Goal: Information Seeking & Learning: Learn about a topic

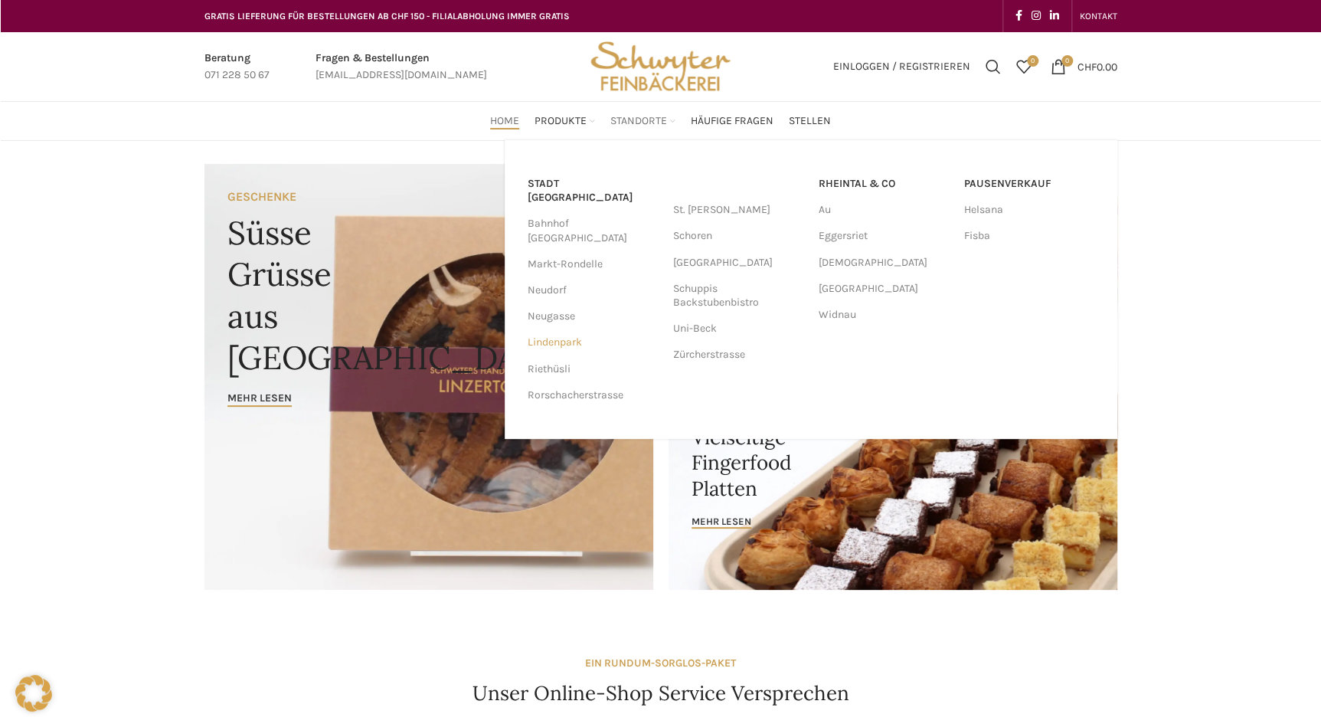
click at [551, 329] on link "Lindenpark" at bounding box center [593, 342] width 130 height 26
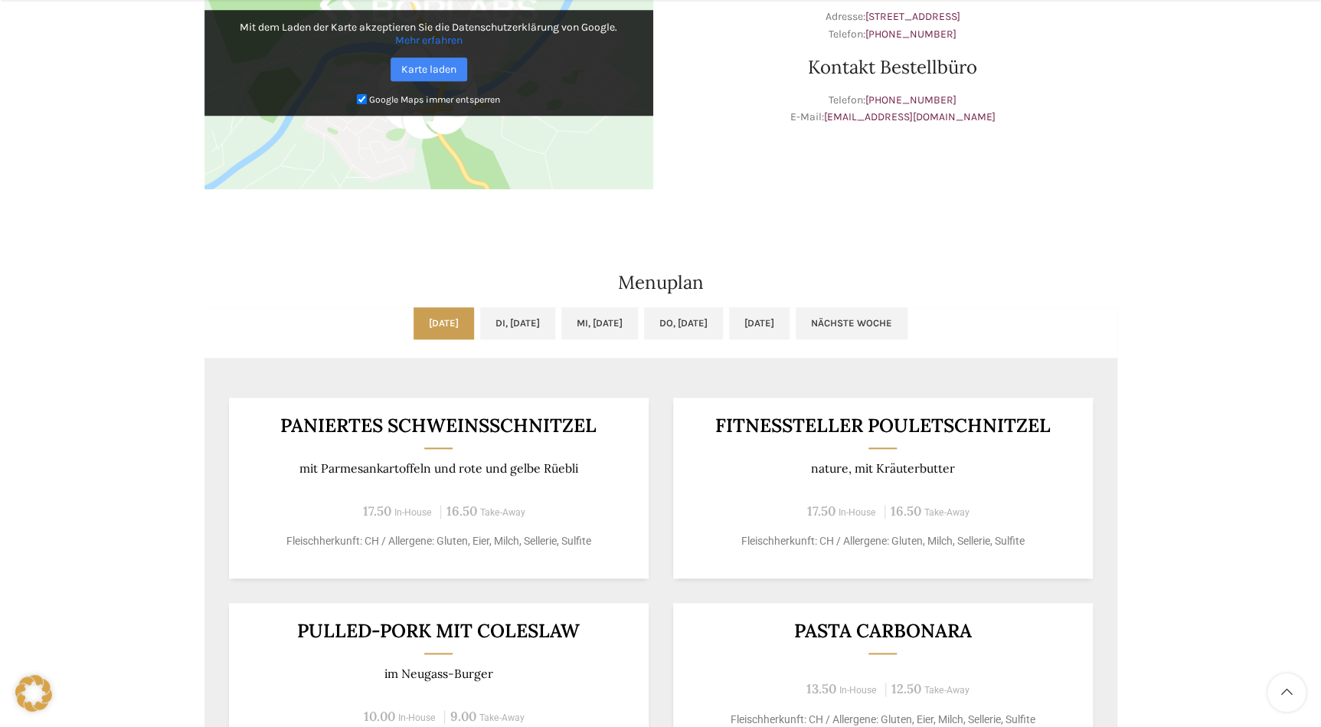
scroll to position [974, 0]
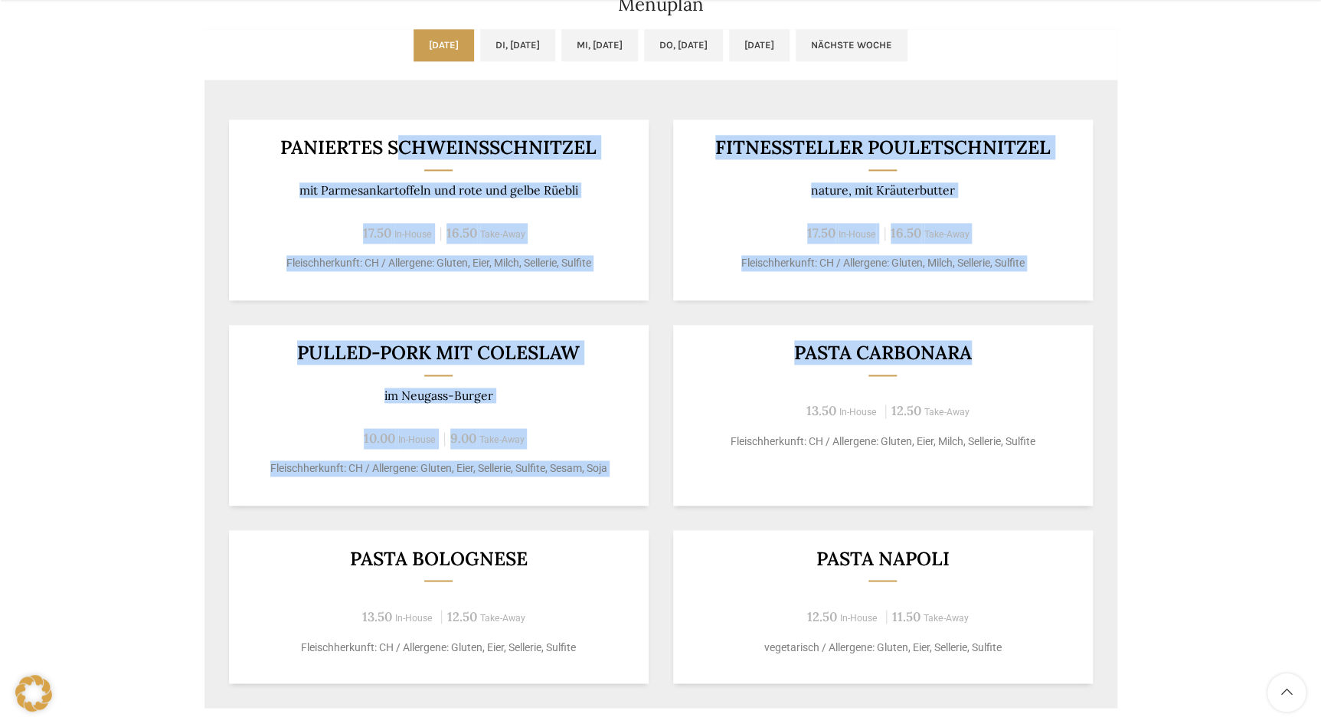
drag, startPoint x: 401, startPoint y: 150, endPoint x: 977, endPoint y: 362, distance: 613.7
click at [977, 362] on div "Paniertes Schweinsschnitzel mit Parmesankartoffeln und rote und gelbe Rüebli 17…" at bounding box center [660, 401] width 913 height 613
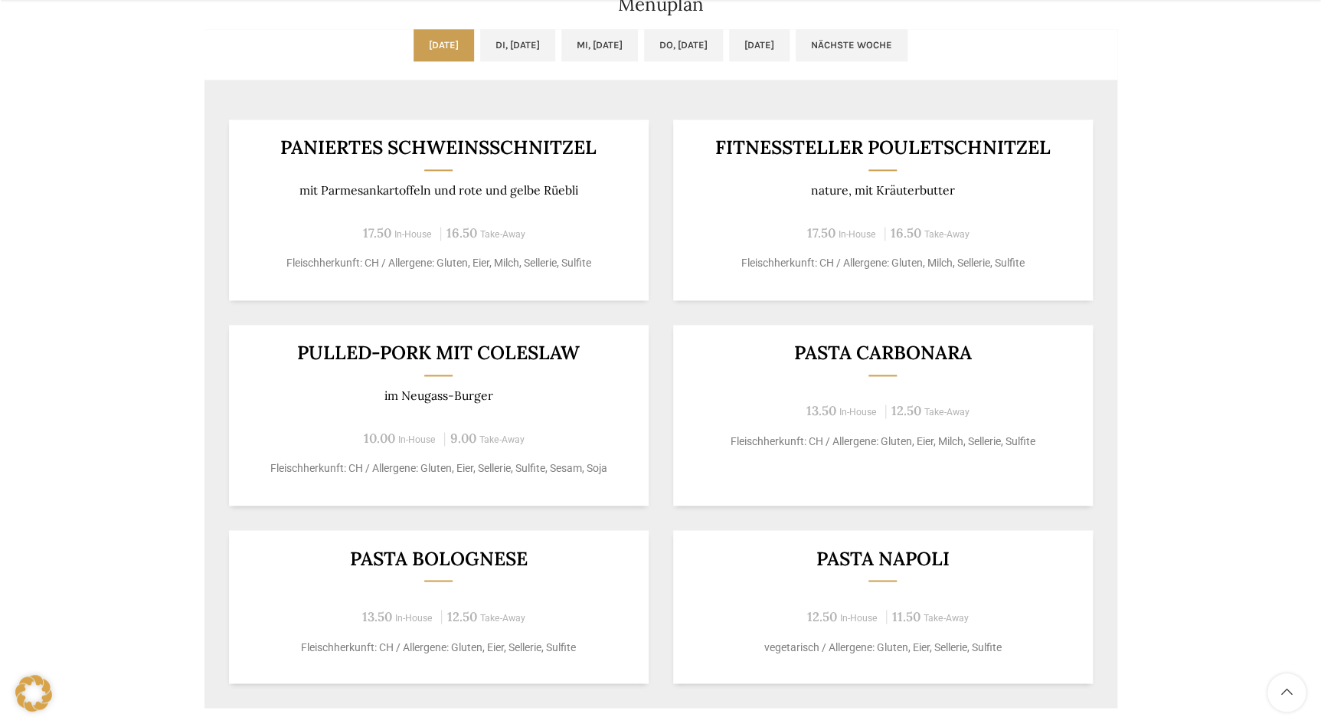
drag, startPoint x: 977, startPoint y: 362, endPoint x: 986, endPoint y: 375, distance: 15.9
click at [986, 375] on div "Pasta Carbonara 13.50 In-House 12.50 Take-Away Fleischherkunft: CH / Allergene:…" at bounding box center [883, 415] width 420 height 181
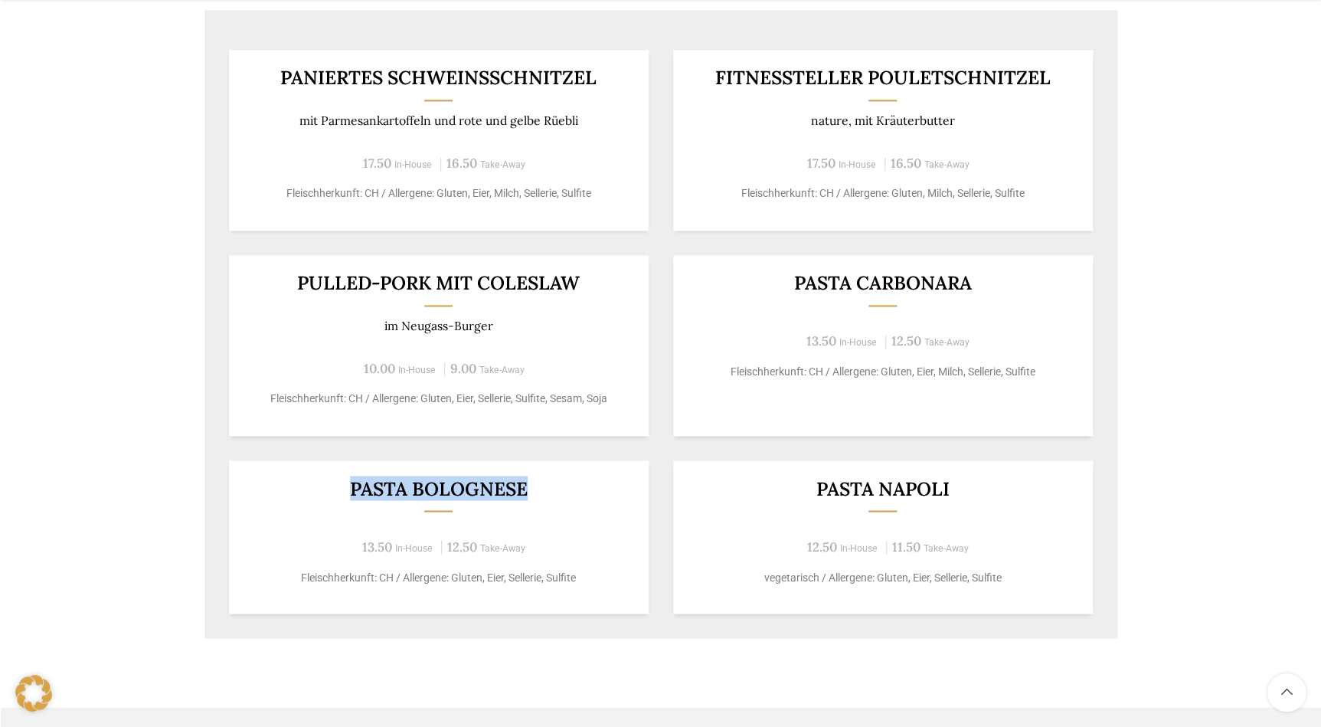
drag, startPoint x: 1047, startPoint y: 367, endPoint x: 573, endPoint y: 482, distance: 487.8
click at [573, 482] on div "Paniertes Schweinsschnitzel mit Parmesankartoffeln und rote und gelbe Rüebli 17…" at bounding box center [660, 331] width 913 height 613
click at [573, 482] on h3 "Pasta Bolognese" at bounding box center [438, 488] width 382 height 19
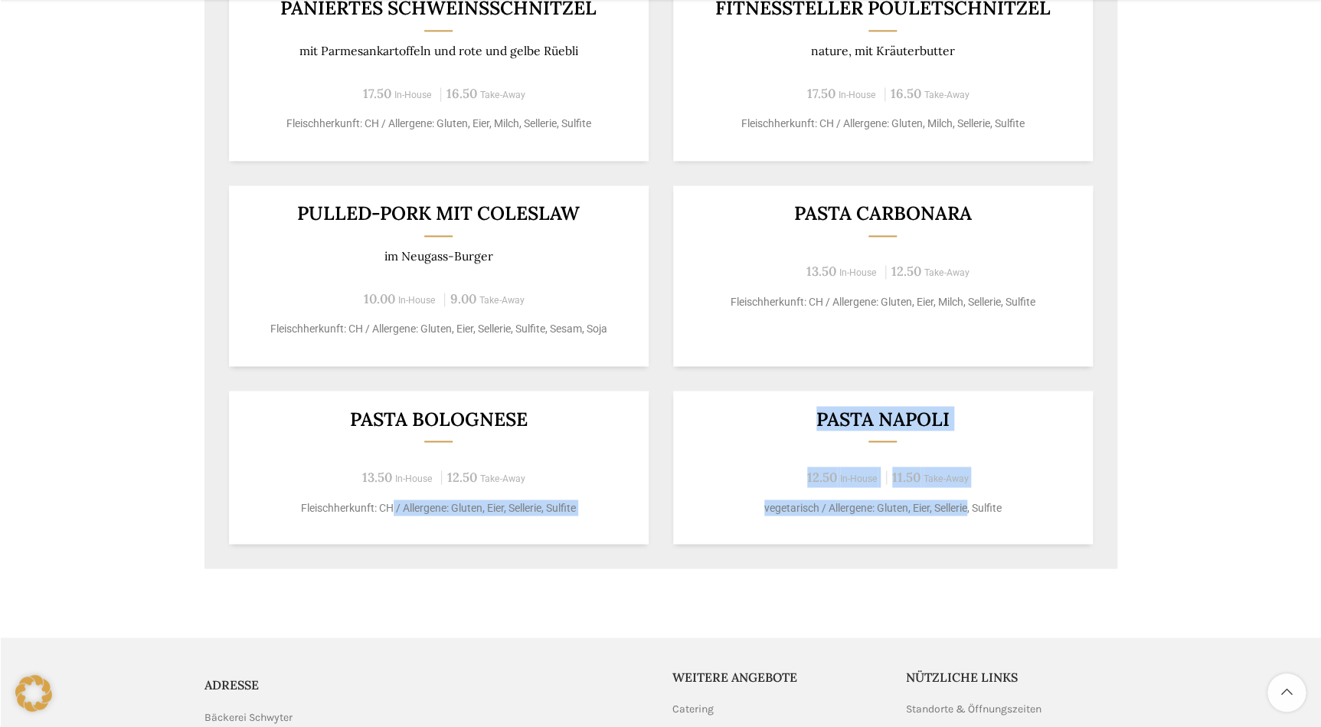
drag, startPoint x: 536, startPoint y: 512, endPoint x: 969, endPoint y: 504, distance: 432.8
click at [969, 504] on div "Paniertes Schweinsschnitzel mit Parmesankartoffeln und rote und gelbe Rüebli 17…" at bounding box center [660, 262] width 913 height 613
click at [969, 504] on p "vegetarisch / Allergene: Gluten, Eier, Sellerie, Sulfite" at bounding box center [883, 507] width 382 height 16
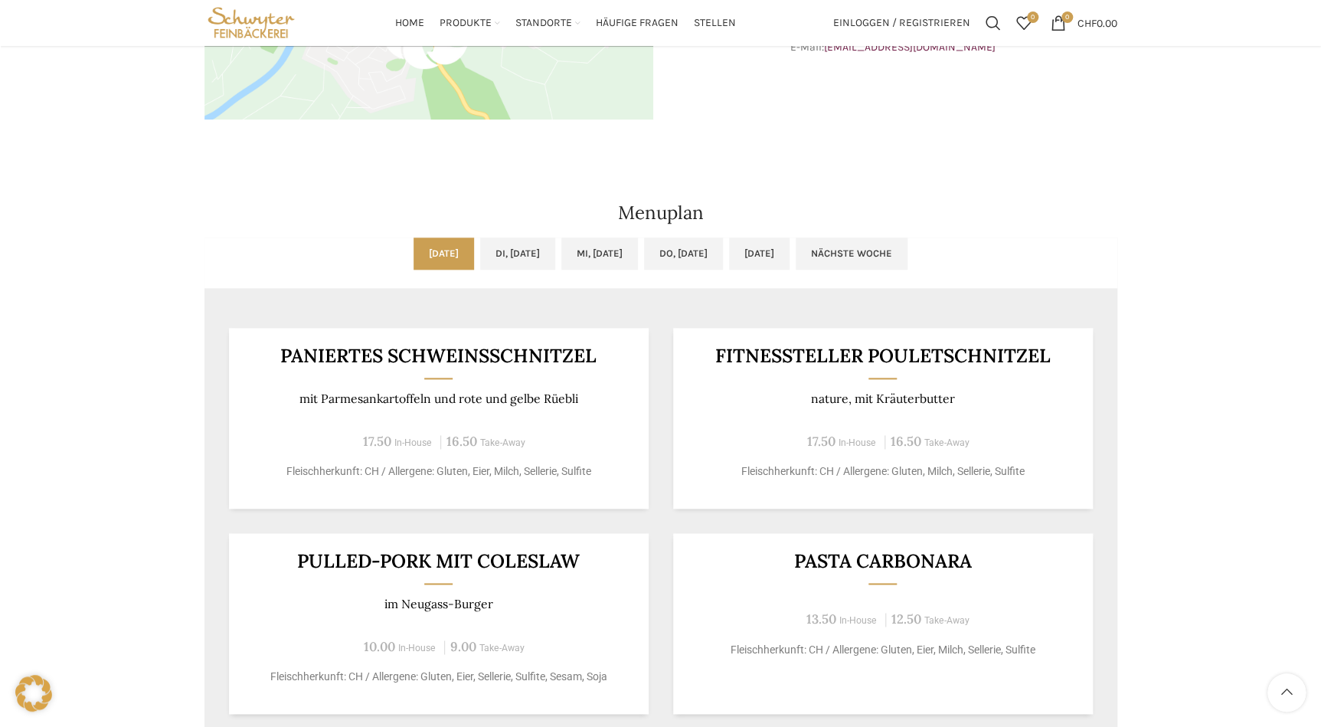
scroll to position [626, 0]
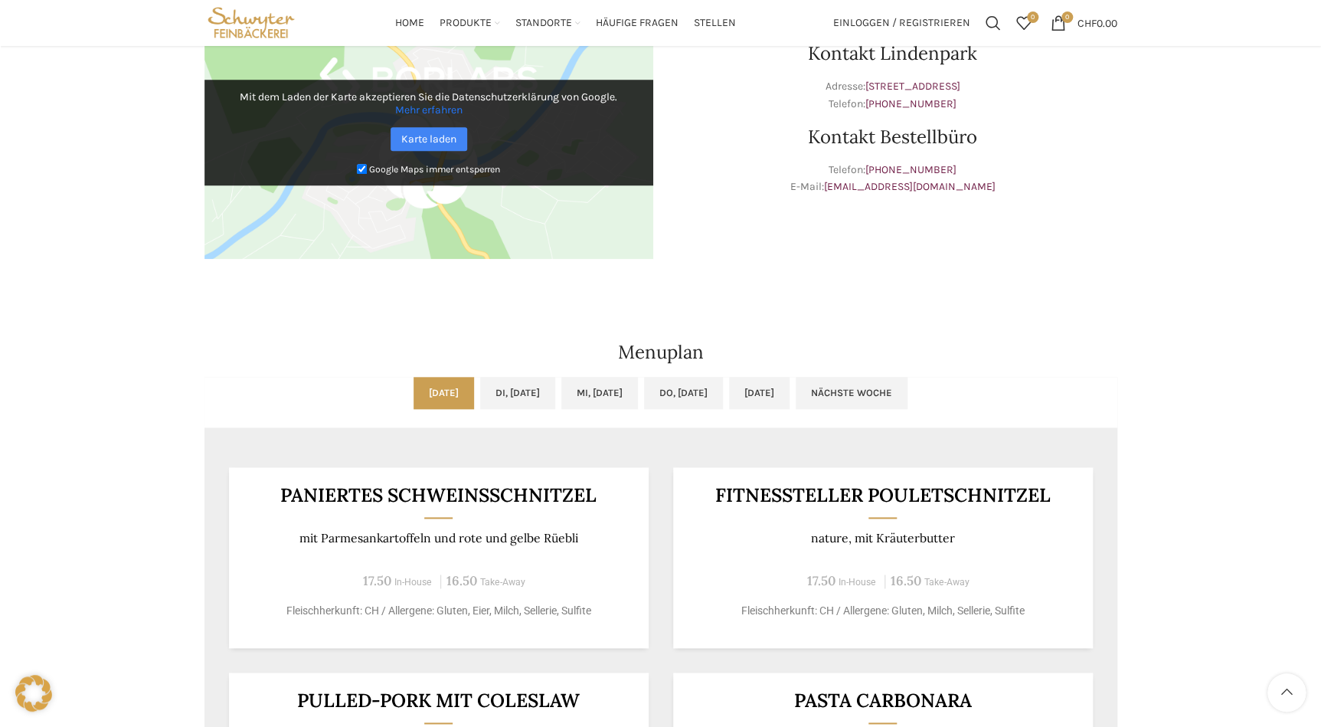
click at [524, 410] on ul "[DATE] Di, [DATE] Mi, [DATE] Do, [DATE] [DATE] Nächste Woche" at bounding box center [660, 402] width 913 height 51
click at [522, 404] on link "Di, [DATE]" at bounding box center [517, 393] width 75 height 32
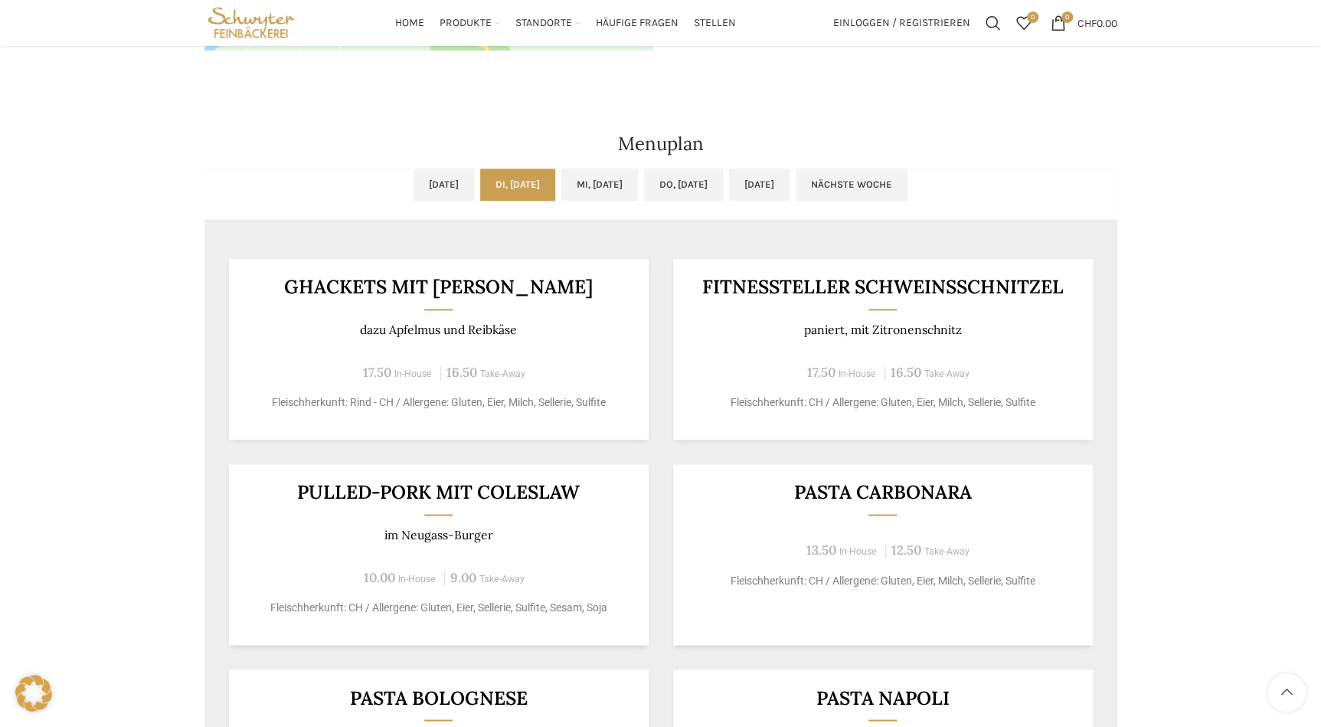
scroll to position [766, 0]
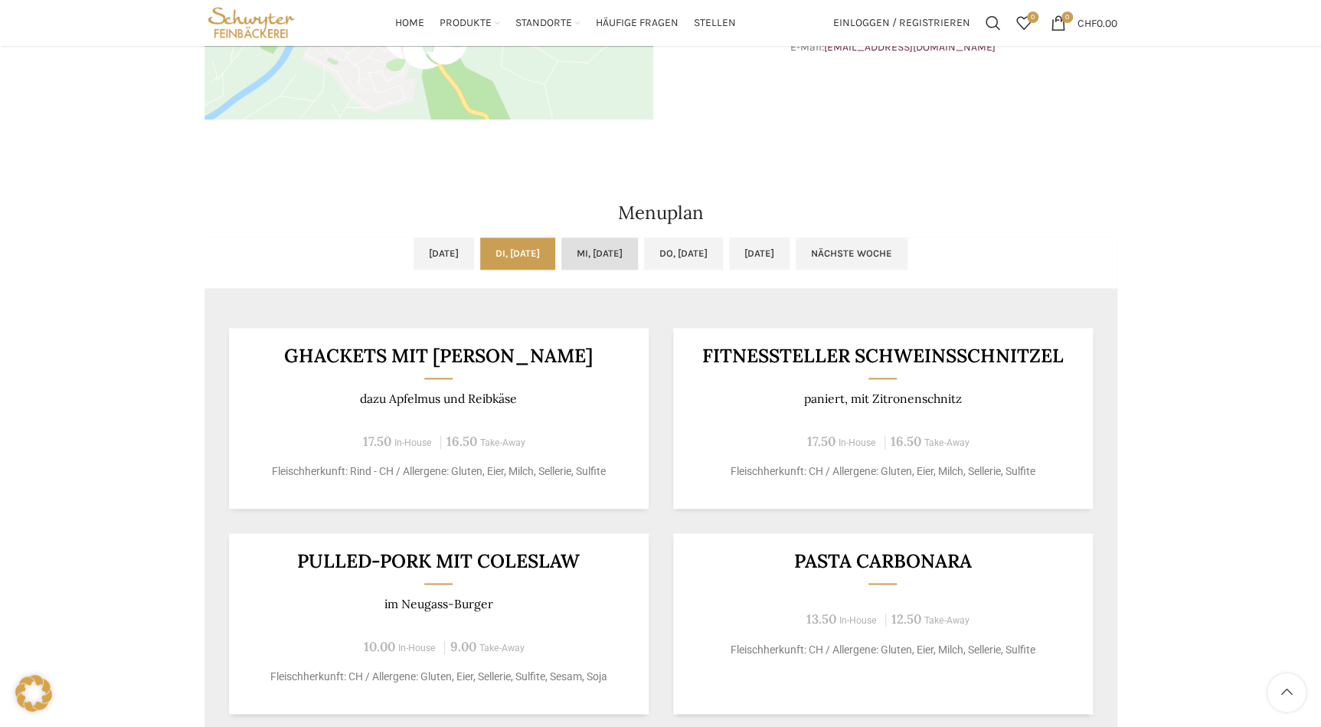
click at [604, 247] on link "Mi, [DATE]" at bounding box center [599, 253] width 77 height 32
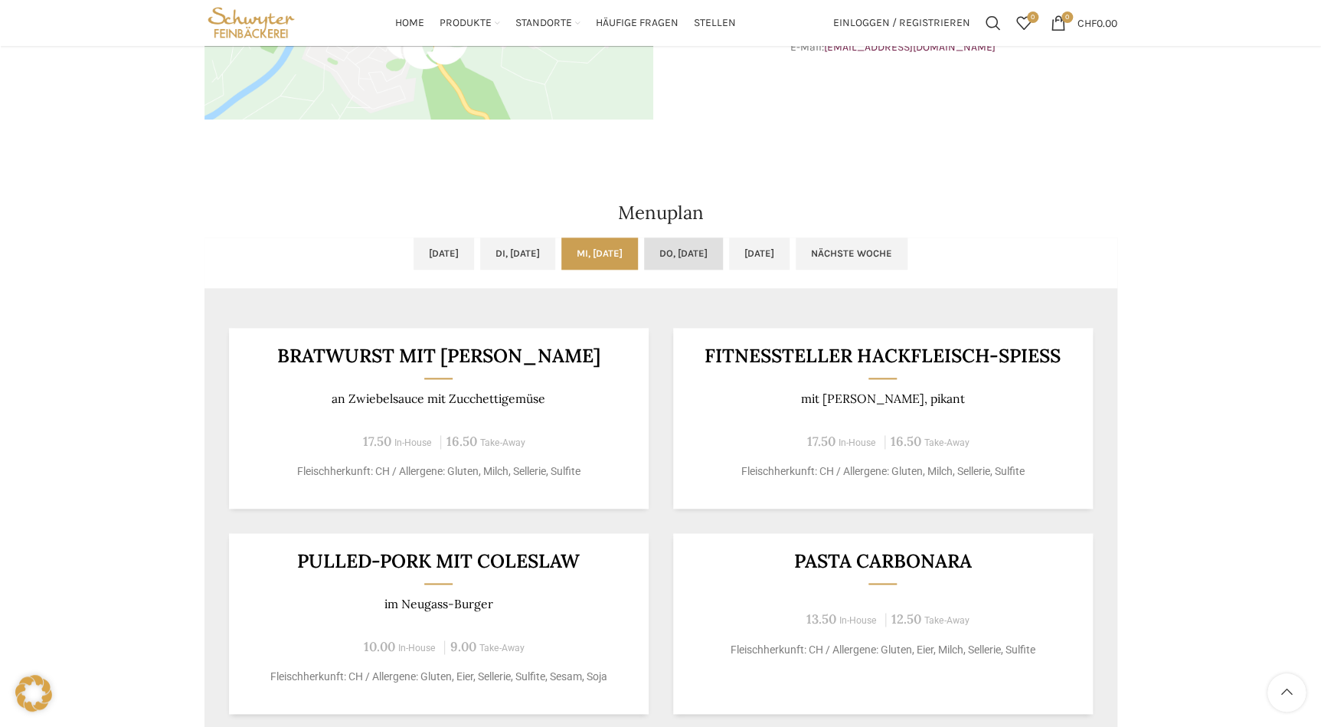
click at [680, 244] on link "Do, [DATE]" at bounding box center [683, 253] width 79 height 32
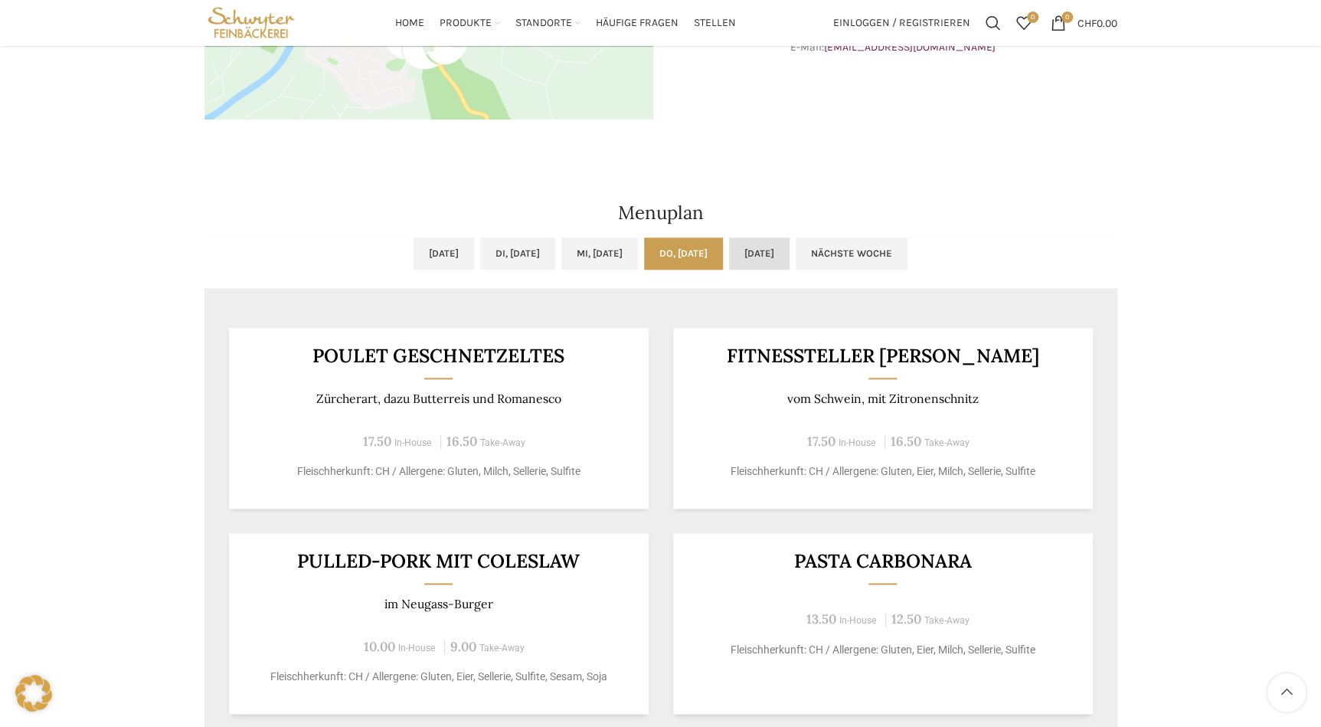
click at [790, 256] on link "[DATE]" at bounding box center [759, 253] width 61 height 32
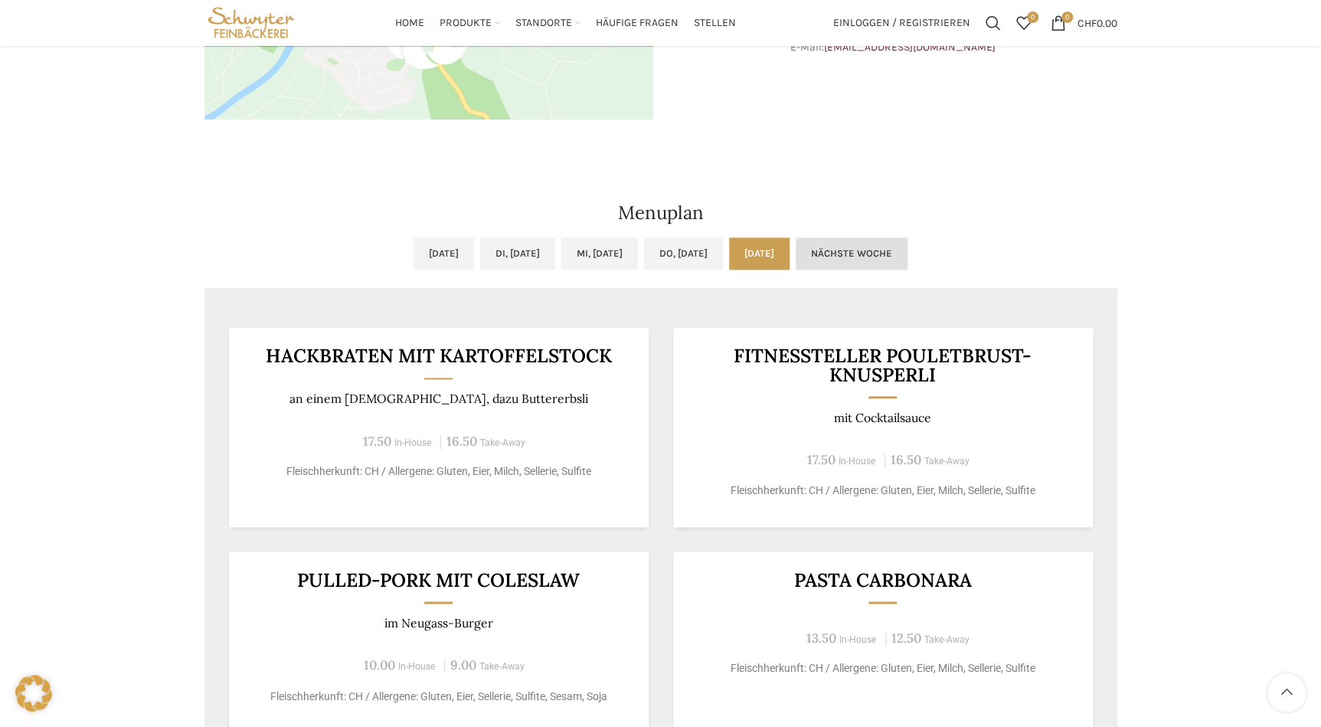
click at [908, 253] on link "Nächste Woche" at bounding box center [852, 253] width 112 height 32
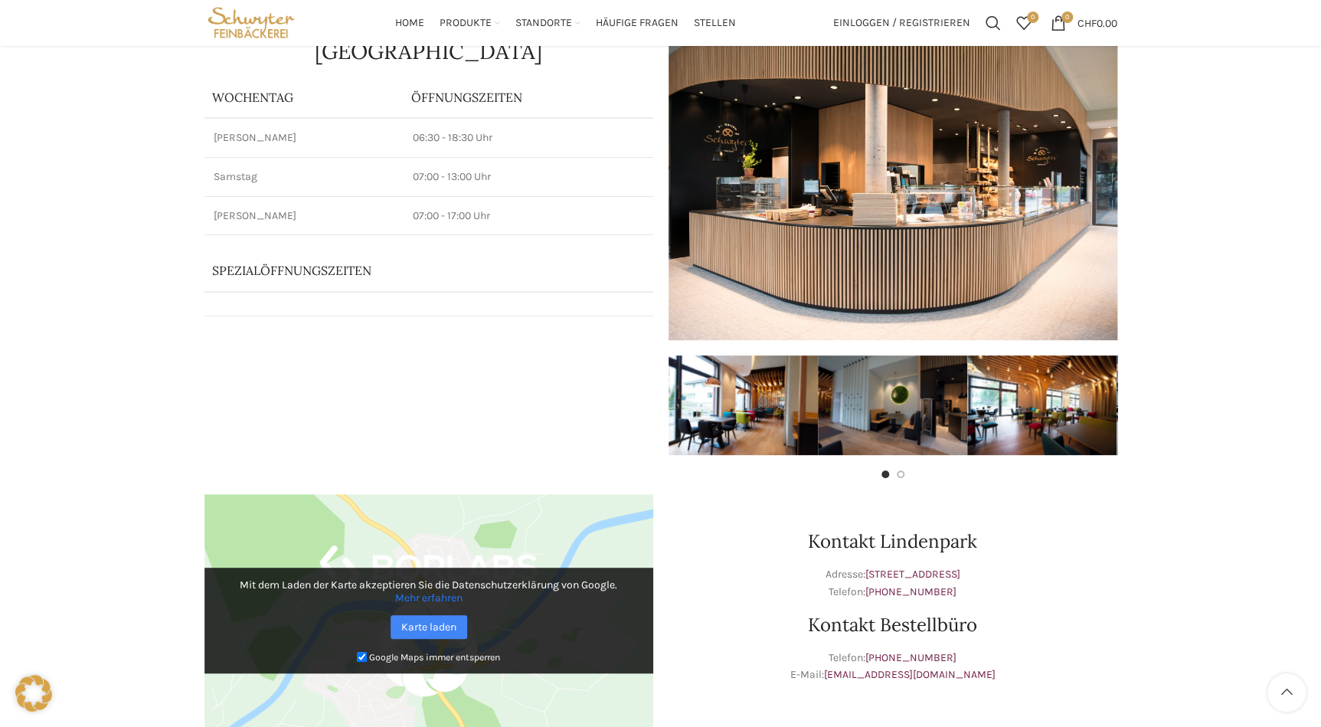
scroll to position [0, 0]
